Goal: Find specific page/section: Find specific page/section

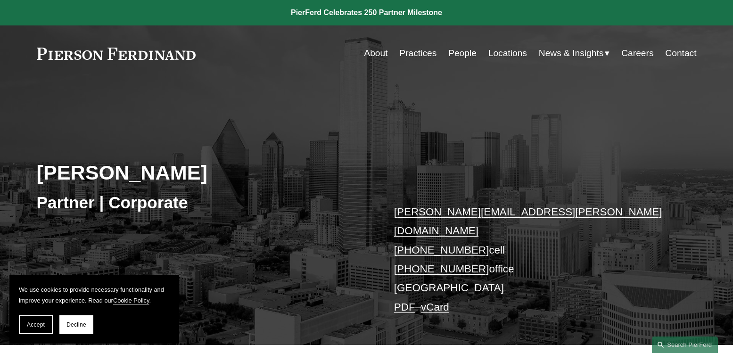
click at [454, 51] on link "People" at bounding box center [462, 53] width 28 height 18
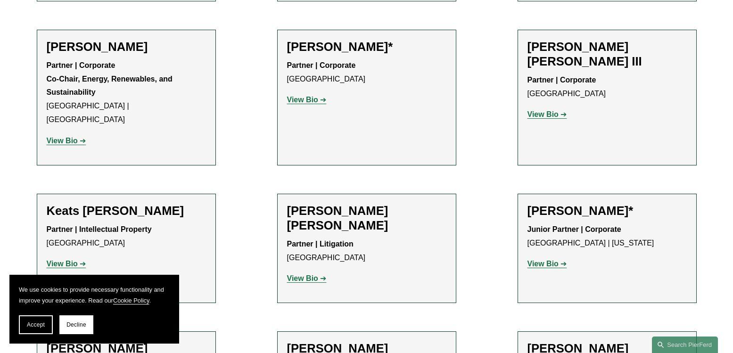
scroll to position [9373, 0]
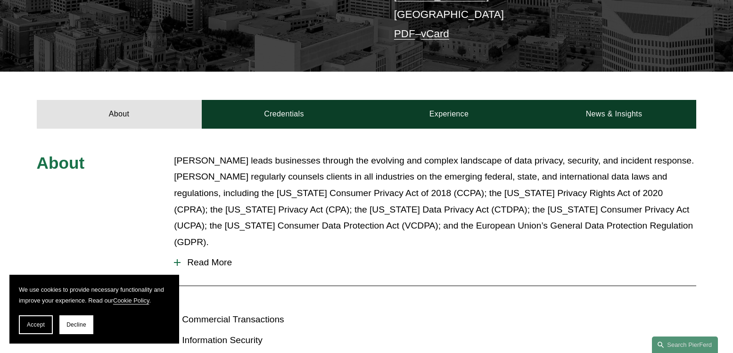
scroll to position [236, 0]
